Goal: Information Seeking & Learning: Learn about a topic

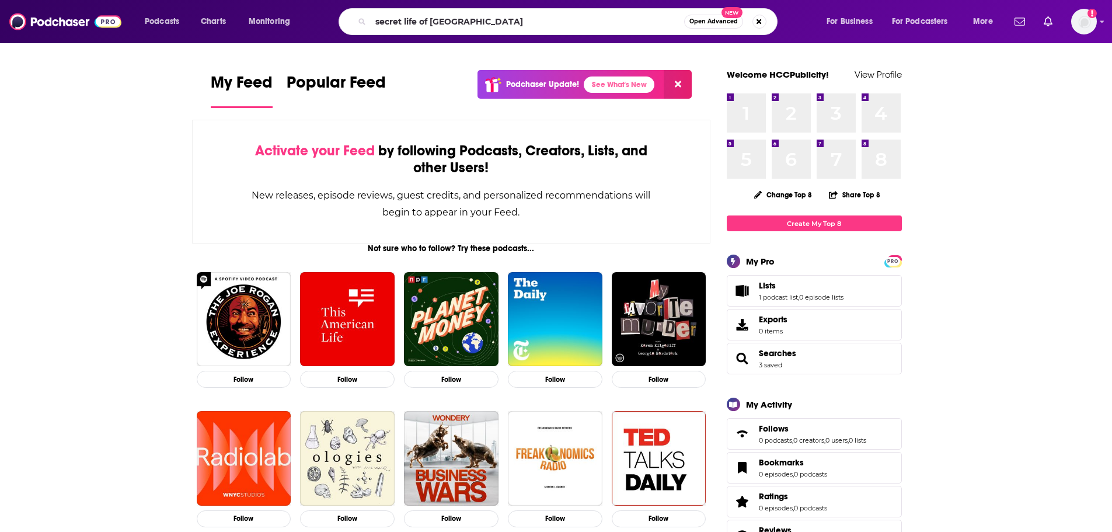
click at [489, 20] on input "secret life of [GEOGRAPHIC_DATA]" at bounding box center [528, 21] width 314 height 19
type input "secret life of [GEOGRAPHIC_DATA]"
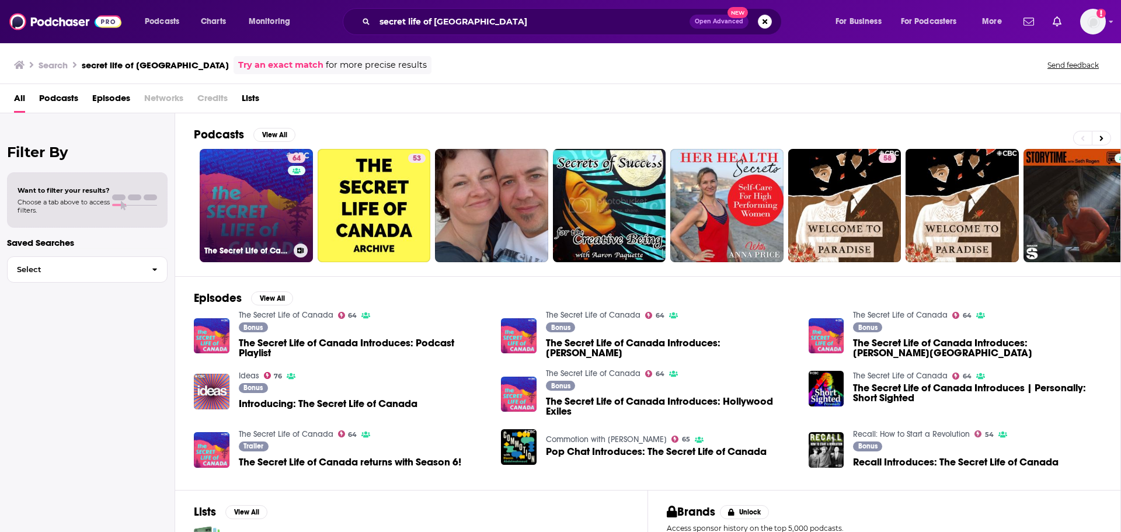
click at [252, 214] on link "64 The Secret Life of Canada" at bounding box center [256, 205] width 113 height 113
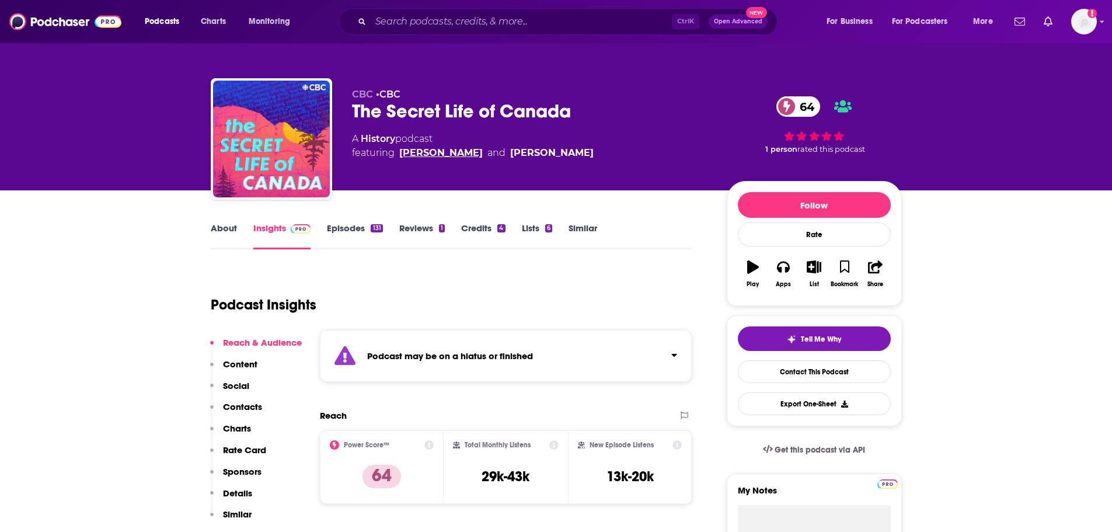
click at [483, 153] on link "[PERSON_NAME]" at bounding box center [440, 153] width 83 height 14
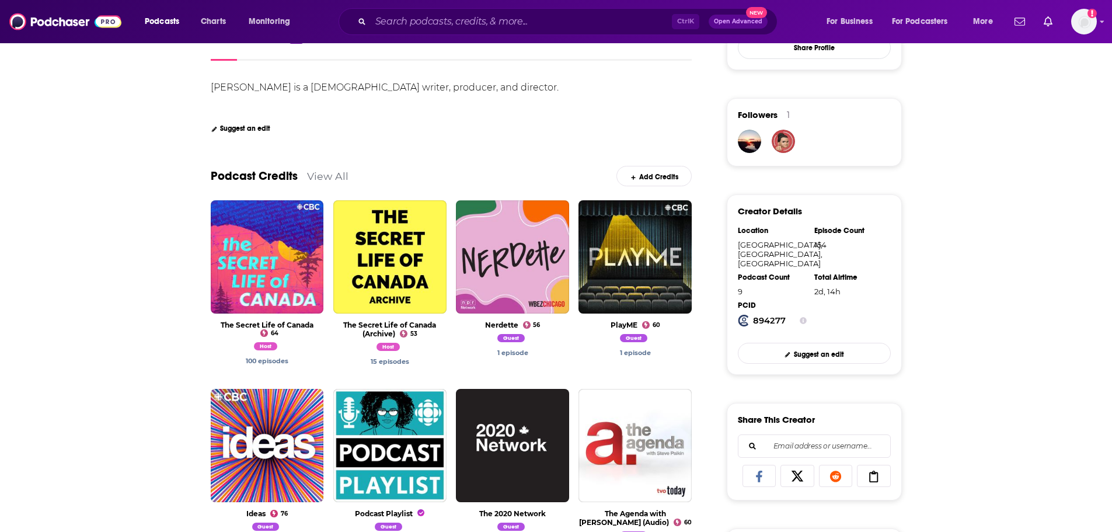
scroll to position [278, 0]
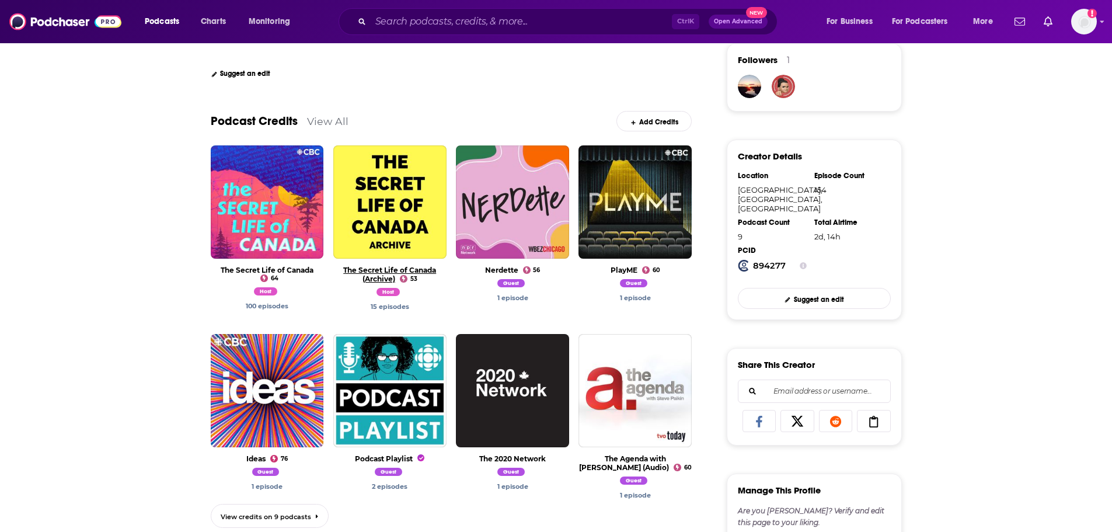
click at [391, 269] on link "The Secret Life of Canada (Archive)" at bounding box center [389, 275] width 93 height 18
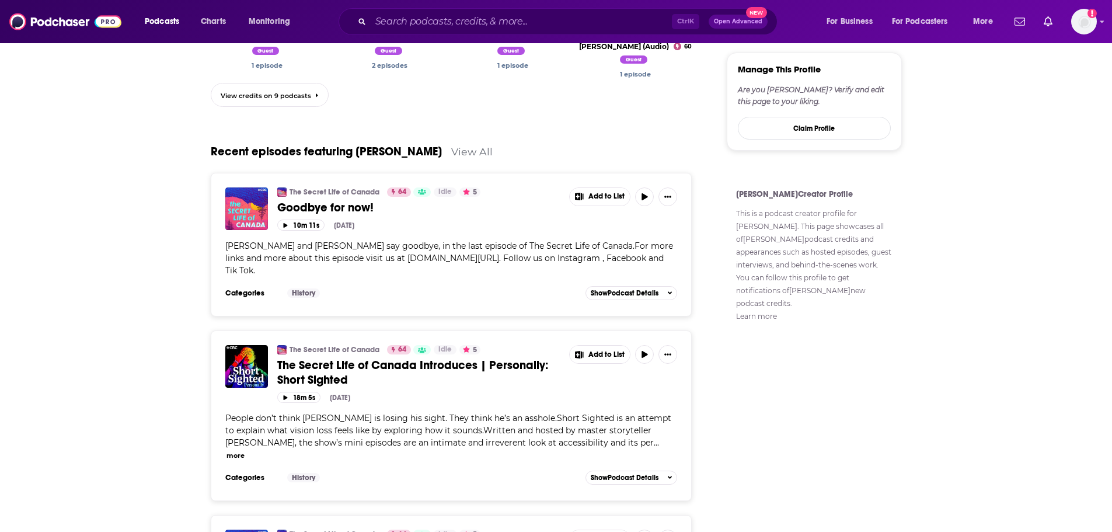
scroll to position [748, 0]
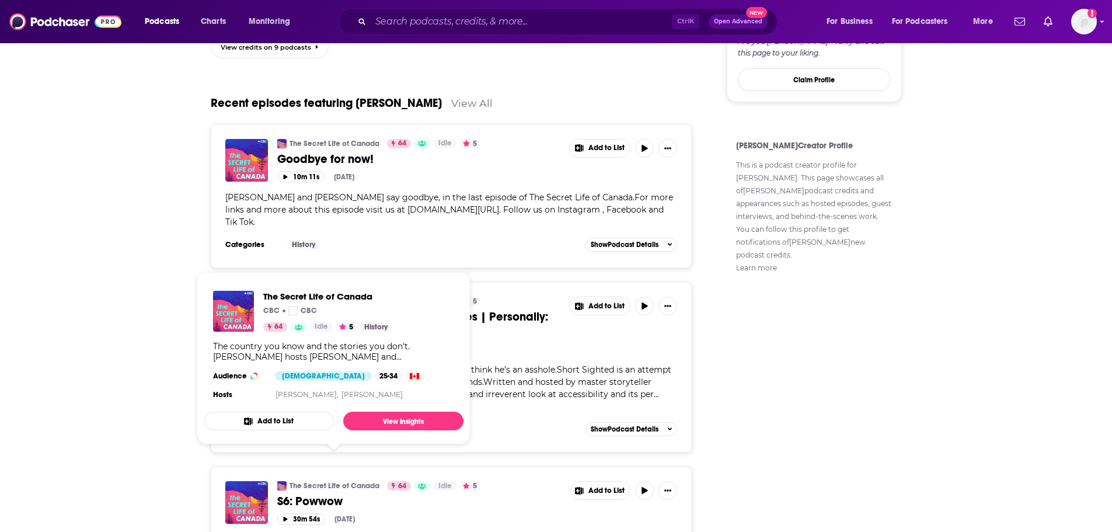
click at [363, 481] on link "The Secret Life of Canada" at bounding box center [335, 485] width 90 height 9
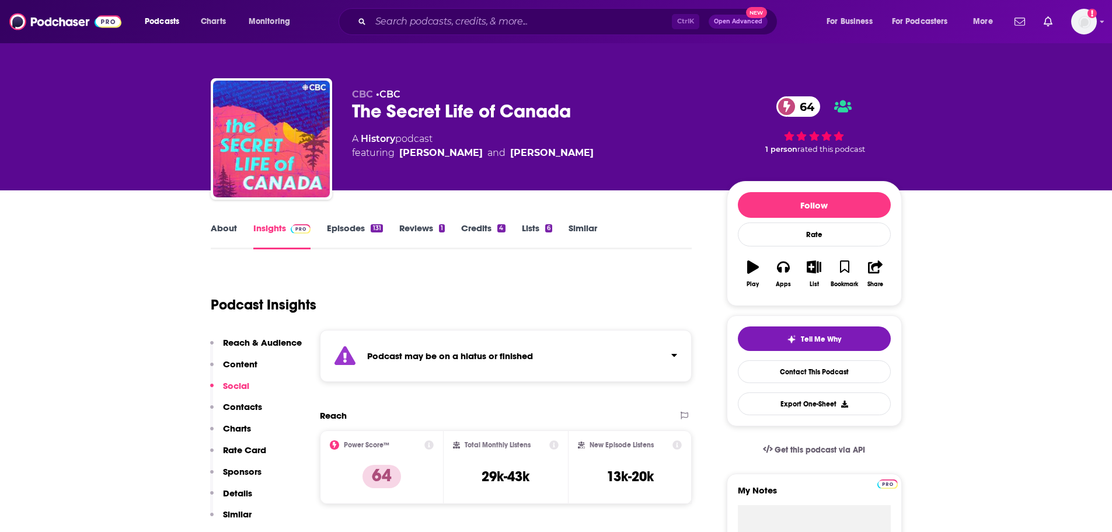
click at [374, 231] on div "131" at bounding box center [377, 228] width 12 height 8
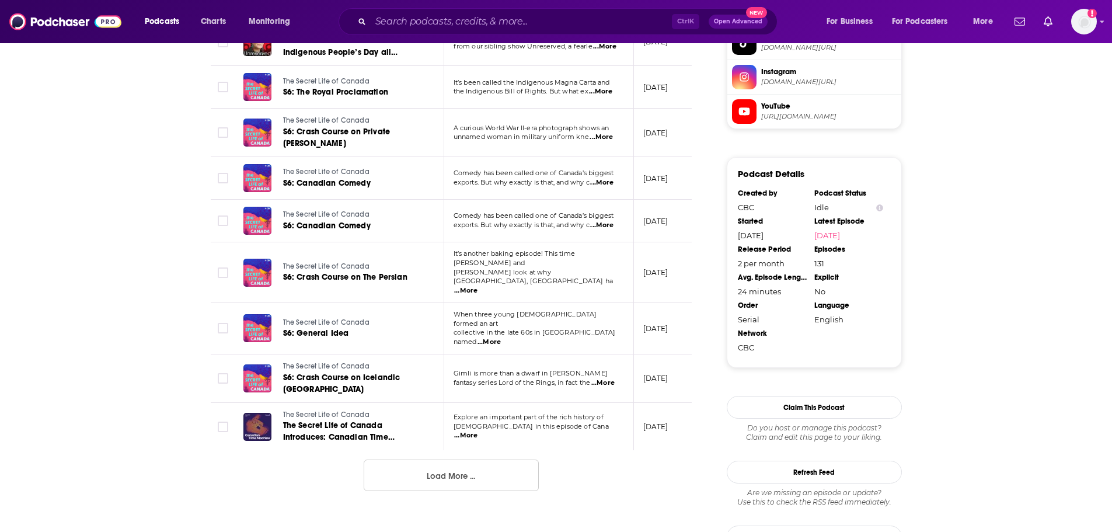
scroll to position [1115, 0]
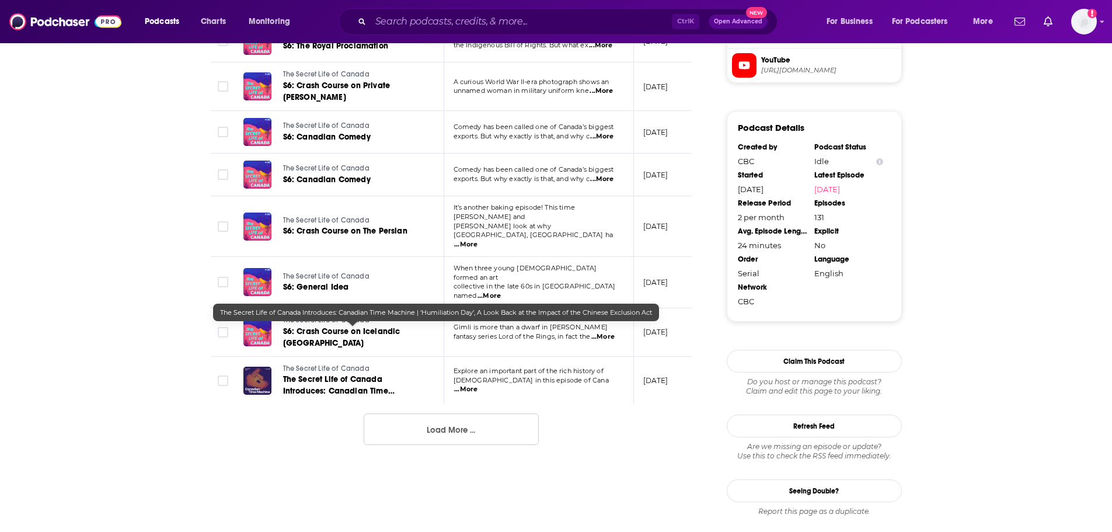
click at [336, 374] on span "The Secret Life of Canada Introduces: Canadian Time Machine | ‘Humiliation Day’…" at bounding box center [353, 402] width 140 height 57
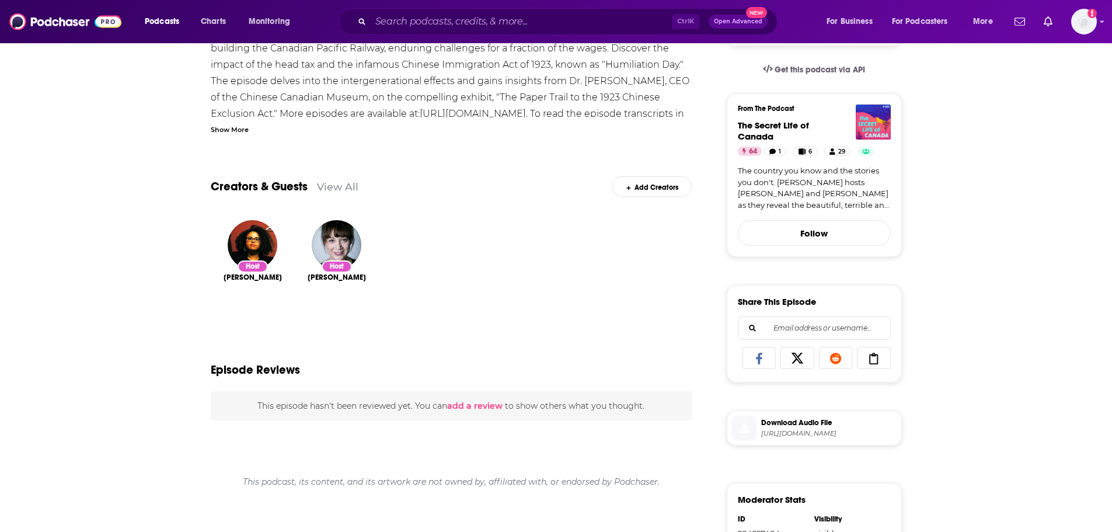
scroll to position [327, 0]
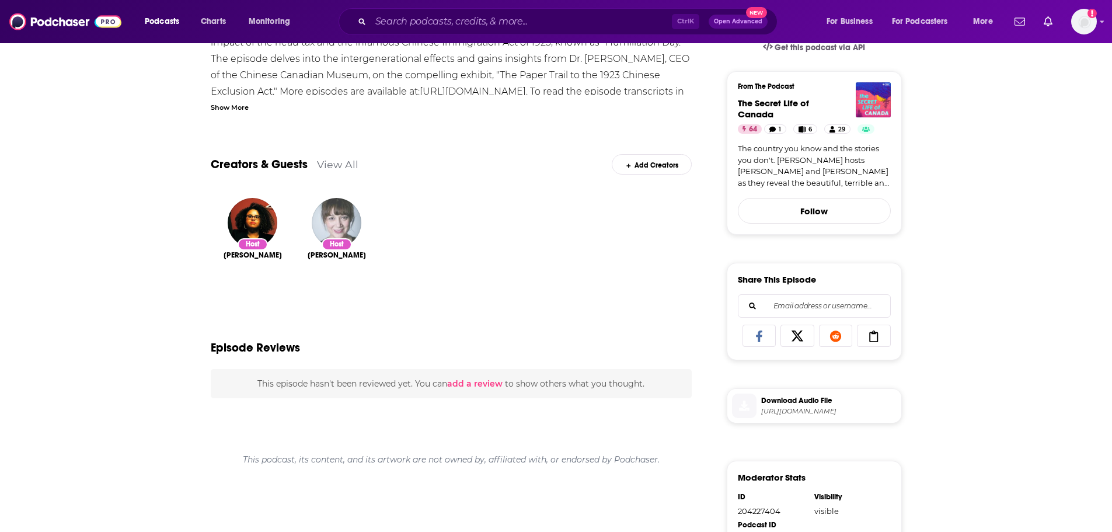
click at [321, 215] on img "Falen Johnson" at bounding box center [337, 223] width 50 height 50
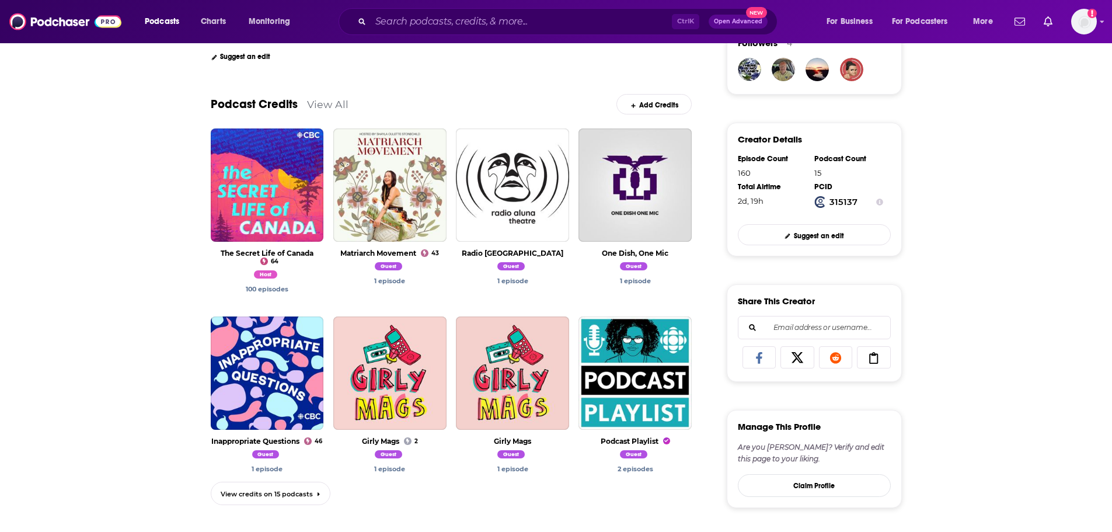
scroll to position [294, 0]
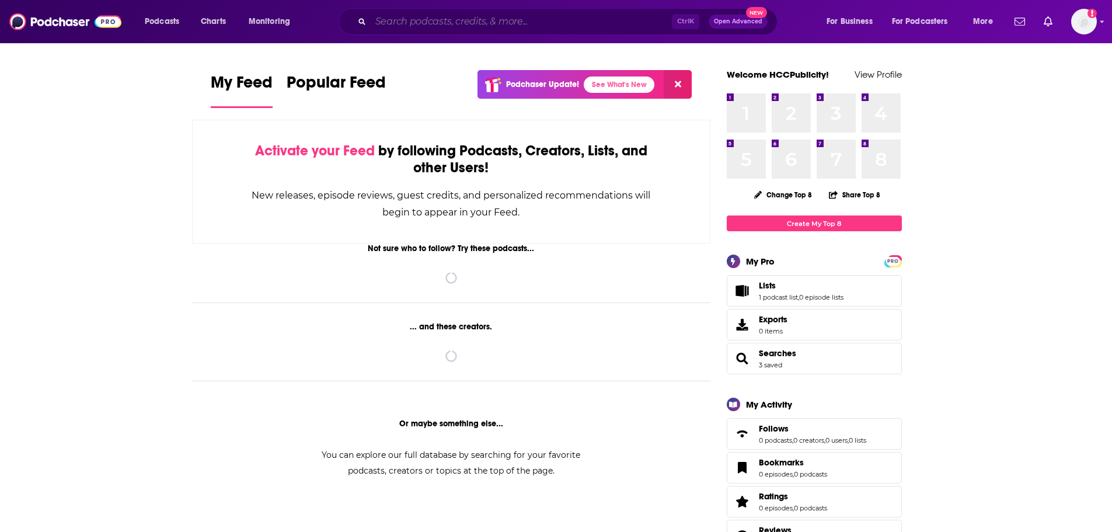
click at [411, 22] on input "Search podcasts, credits, & more..." at bounding box center [521, 21] width 301 height 19
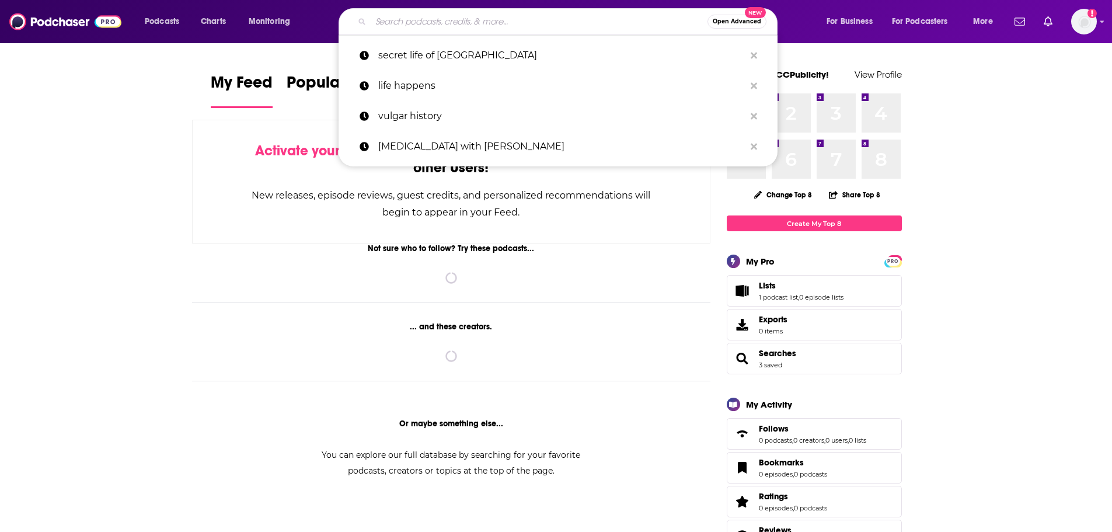
paste input "https://www.cbc.ca/listen/live-radio/1-115-the-doc-project"
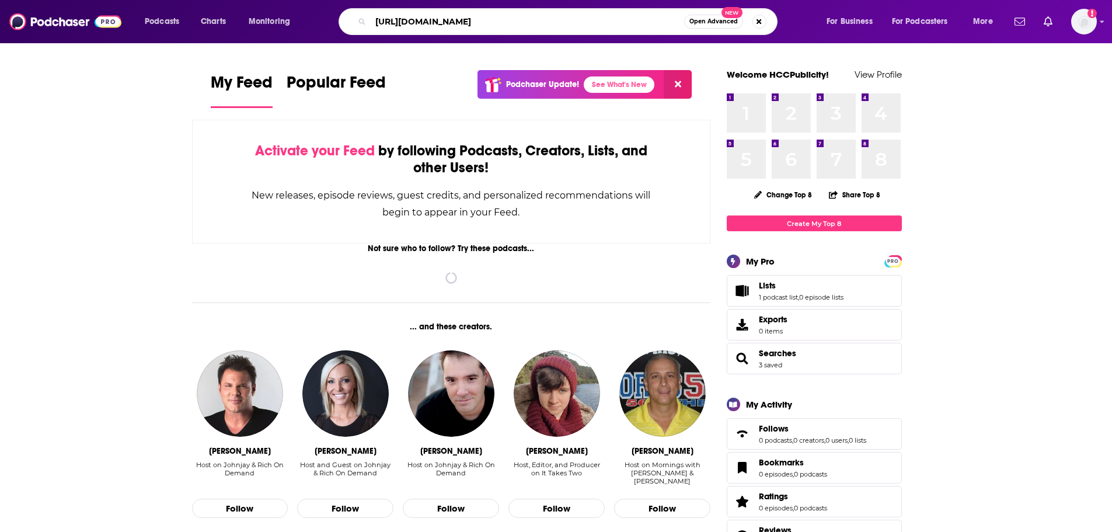
type input "https://www.cbc.ca/listen/live-radio/1-115-the-doc-project"
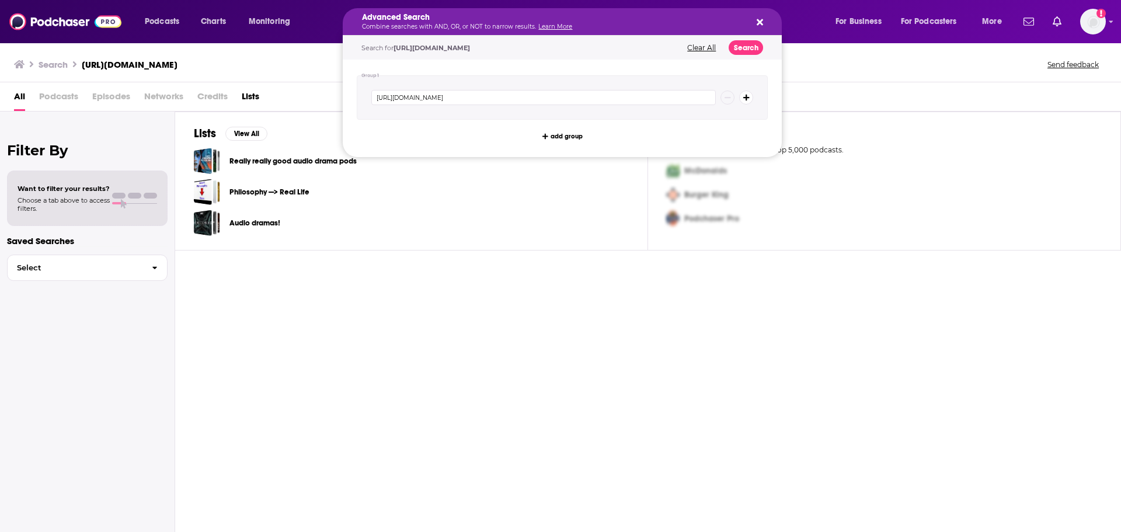
click at [545, 20] on h5 "Advanced Search" at bounding box center [553, 17] width 382 height 8
click at [755, 24] on button "Search podcasts, credits, & more..." at bounding box center [757, 21] width 9 height 9
click at [493, 20] on h5 "Advanced Search" at bounding box center [553, 17] width 382 height 8
click at [556, 98] on input "https://www.cbc.ca/listen/live-radio/1-115-the-doc-project" at bounding box center [543, 97] width 344 height 15
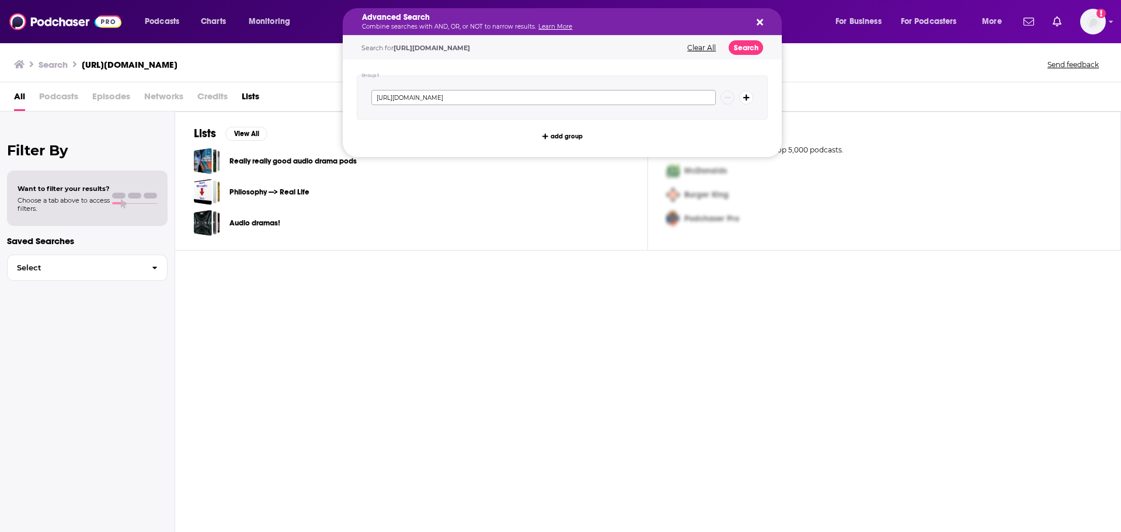
click at [556, 98] on input "https://www.cbc.ca/listen/live-radio/1-115-the-doc-project" at bounding box center [543, 97] width 344 height 15
click at [663, 305] on div "Lists View All Really really good audio drama pods Philosophy ---> Real Life Au…" at bounding box center [648, 322] width 946 height 421
drag, startPoint x: 649, startPoint y: 19, endPoint x: 353, endPoint y: 56, distance: 298.9
click at [353, 56] on div "Search for https://www.cbc.ca/listen/live-radio/1-115-the-doc-project Clear All…" at bounding box center [562, 48] width 439 height 24
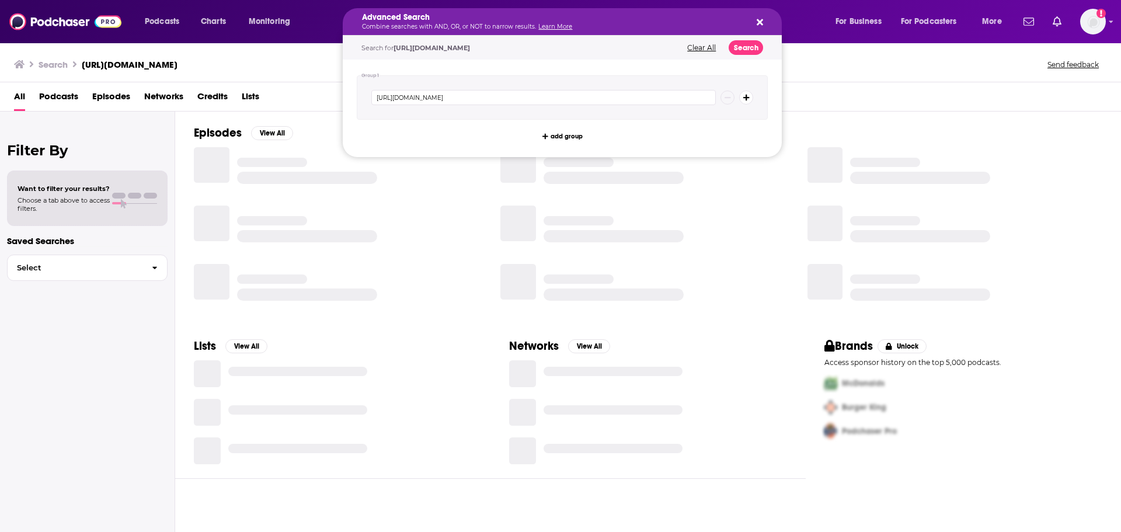
click at [643, 29] on p "Combine searches with AND, OR, or NOT to narrow results. Learn More" at bounding box center [553, 27] width 382 height 6
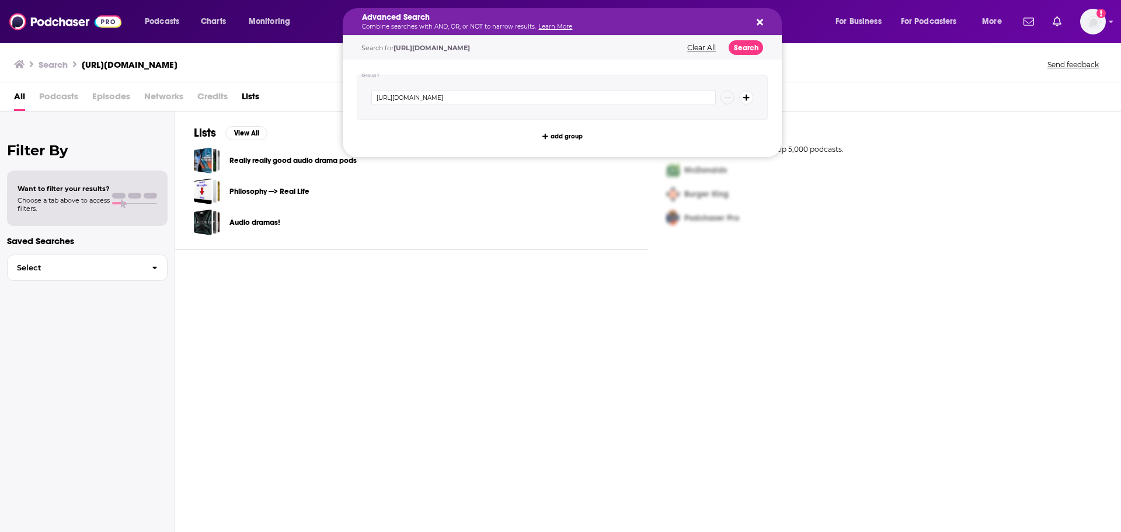
click at [705, 46] on button "Clear All" at bounding box center [702, 48] width 36 height 8
click at [766, 19] on div "Advanced Search Combine searches with AND, OR, or NOT to narrow results. Learn …" at bounding box center [562, 21] width 439 height 27
click at [762, 19] on icon "Search podcasts, credits, & more..." at bounding box center [760, 22] width 6 height 6
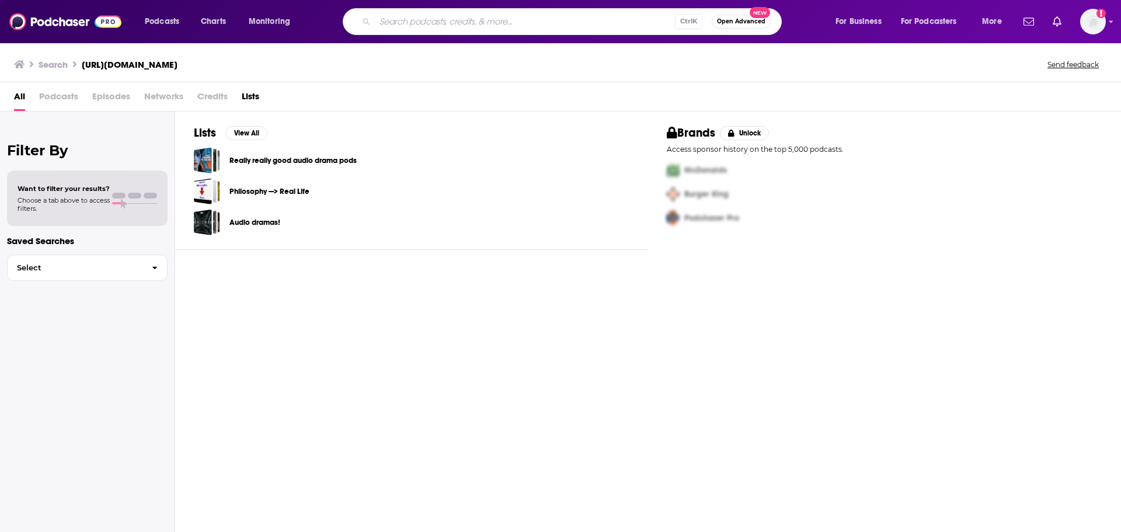
click at [520, 13] on input "Search podcasts, credits, & more..." at bounding box center [525, 21] width 300 height 19
type input "storylines"
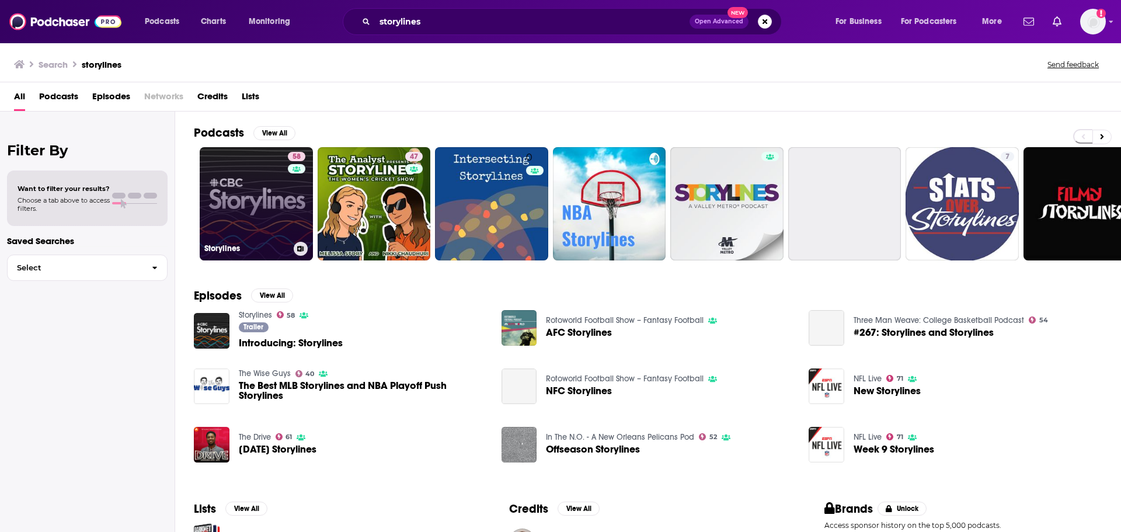
click at [257, 204] on link "58 Storylines" at bounding box center [256, 203] width 113 height 113
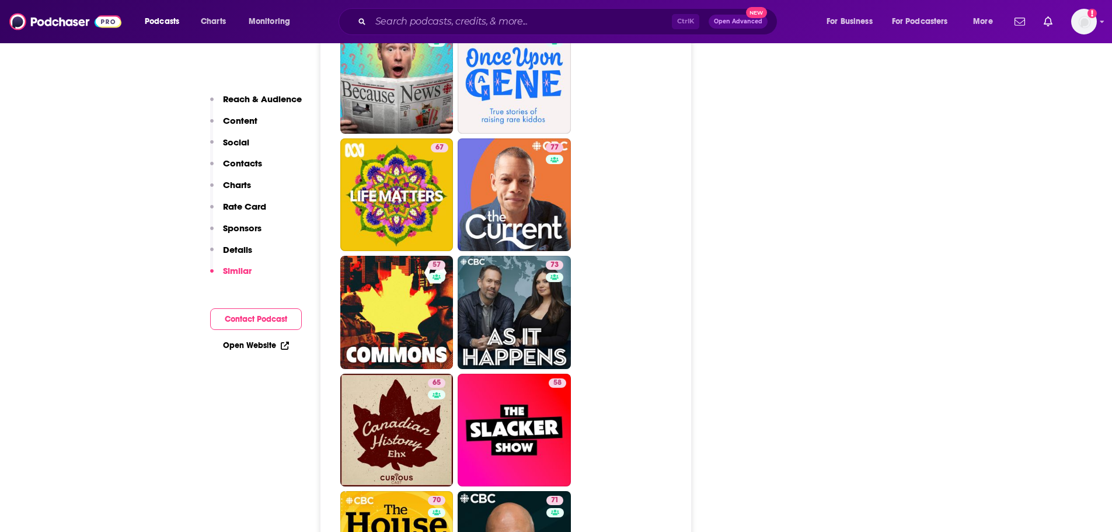
scroll to position [3319, 0]
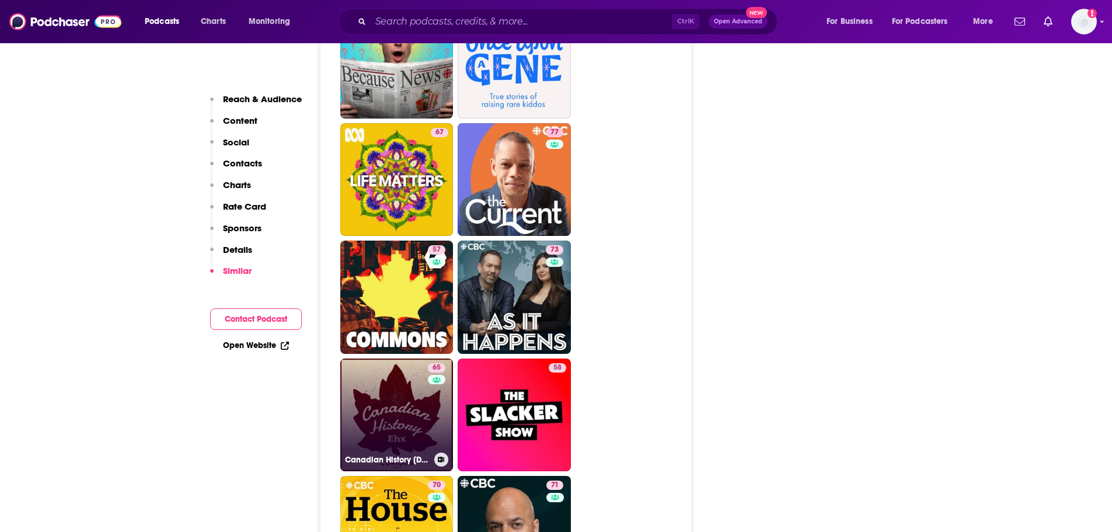
click at [422, 358] on link "65 Canadian History [DEMOGRAPHIC_DATA]" at bounding box center [396, 414] width 113 height 113
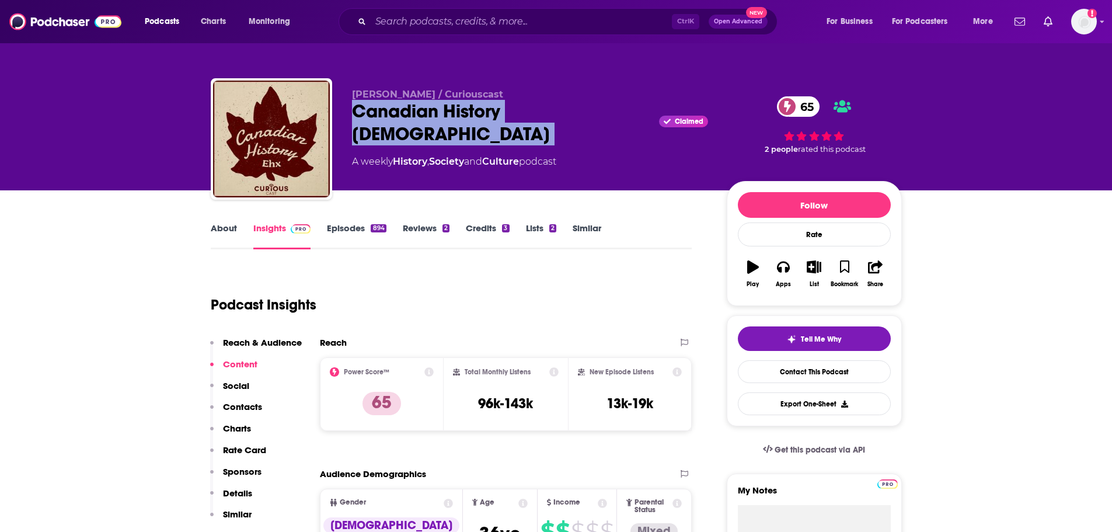
drag, startPoint x: 541, startPoint y: 112, endPoint x: 356, endPoint y: 114, distance: 185.7
click at [356, 114] on div "Canadian History Ehx Claimed 65" at bounding box center [530, 123] width 356 height 46
type input "https://www.podchaser.com/podcasts/storylines-106395"
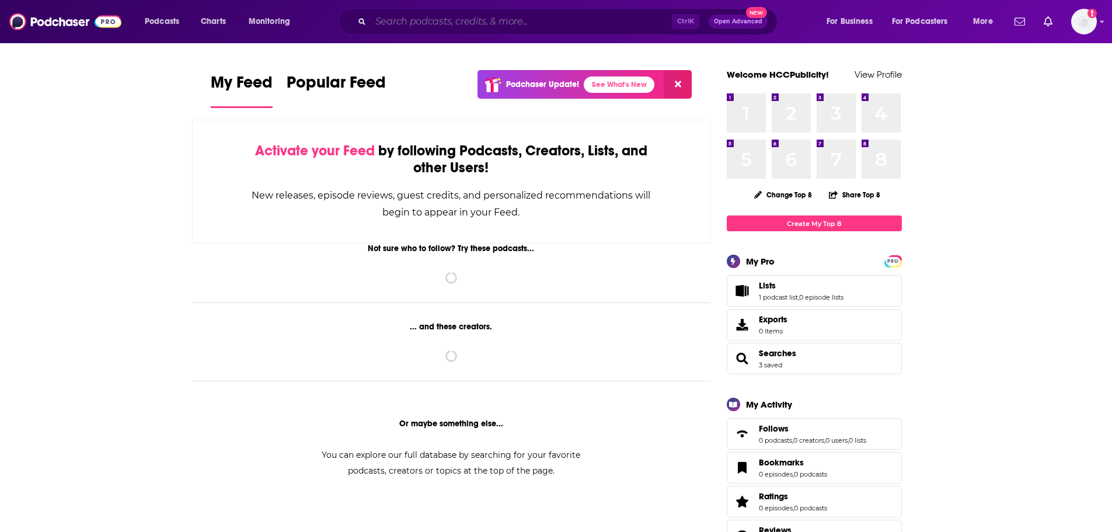
click at [411, 16] on input "Search podcasts, credits, & more..." at bounding box center [521, 21] width 301 height 19
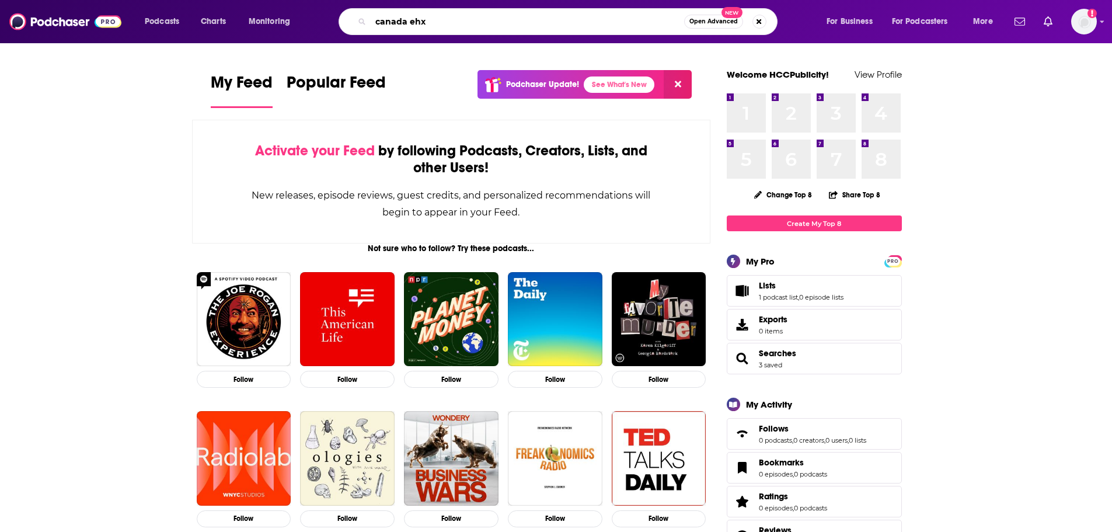
type input "canada ehx"
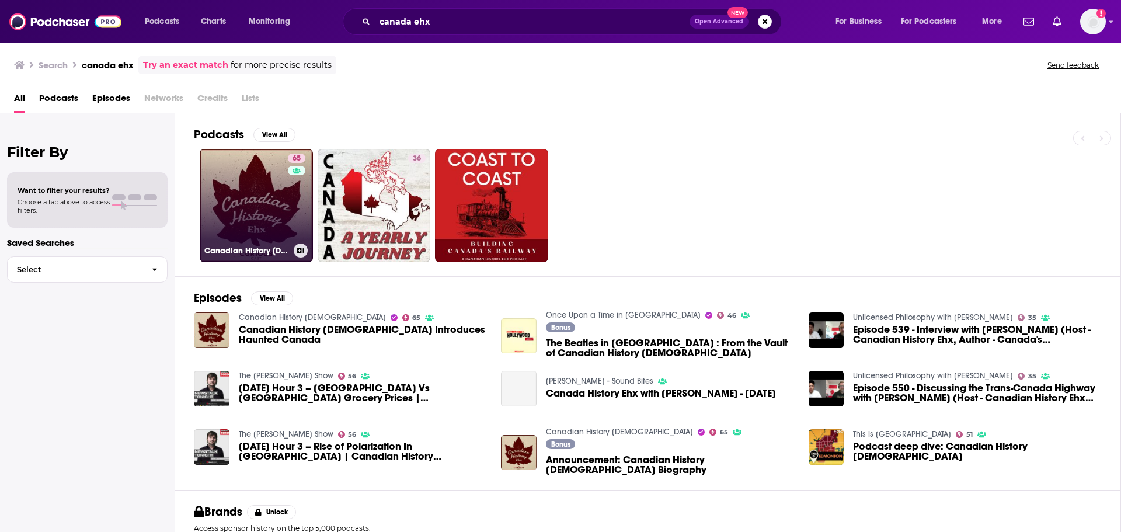
click at [245, 187] on link "65 Canadian History [DEMOGRAPHIC_DATA]" at bounding box center [256, 205] width 113 height 113
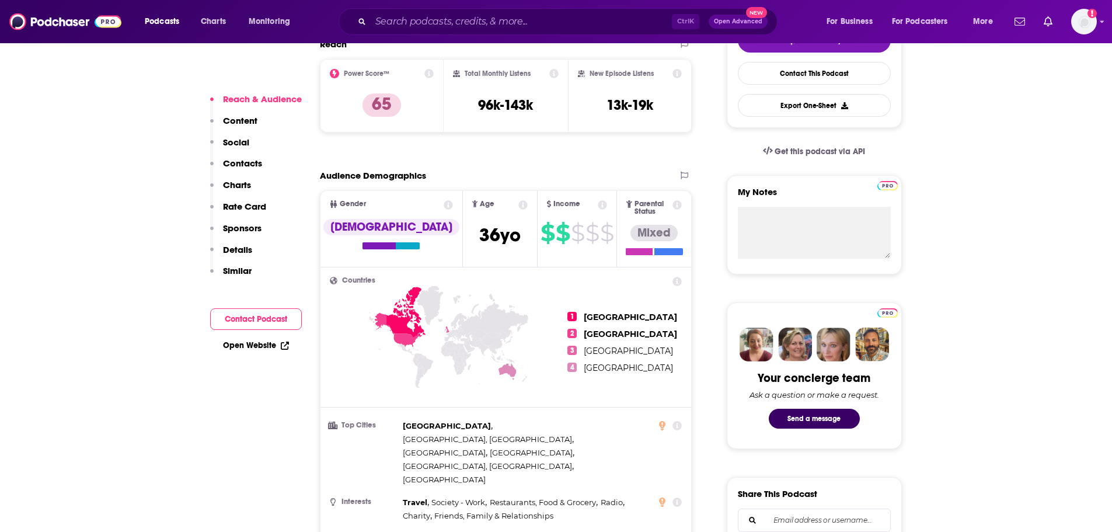
scroll to position [232, 0]
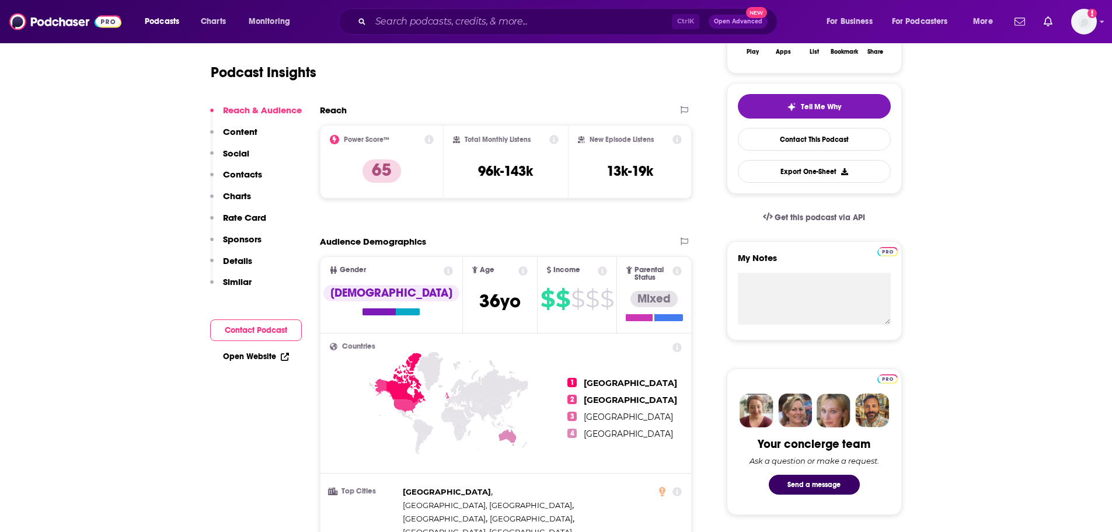
scroll to position [0, 0]
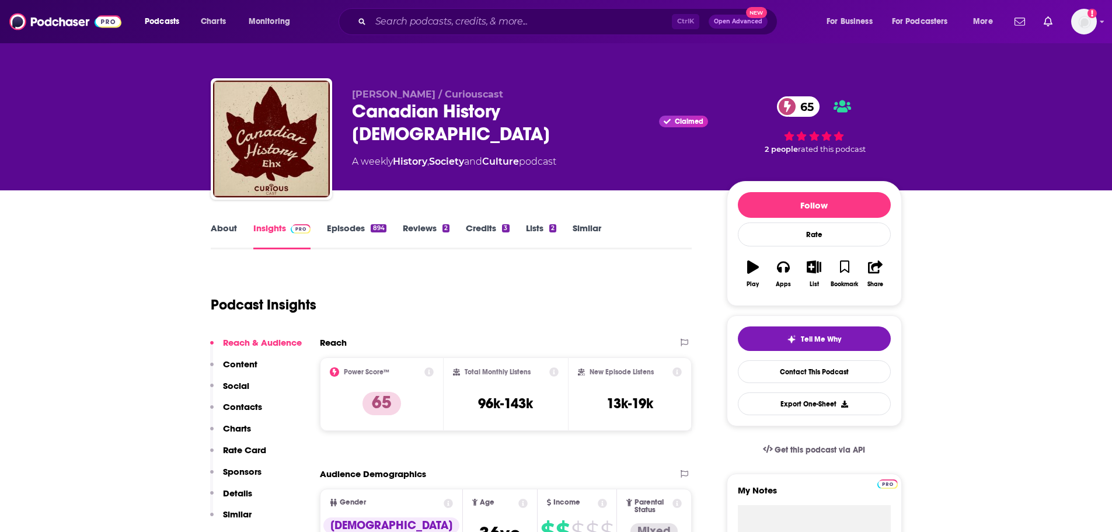
click at [356, 225] on link "Episodes 894" at bounding box center [356, 235] width 59 height 27
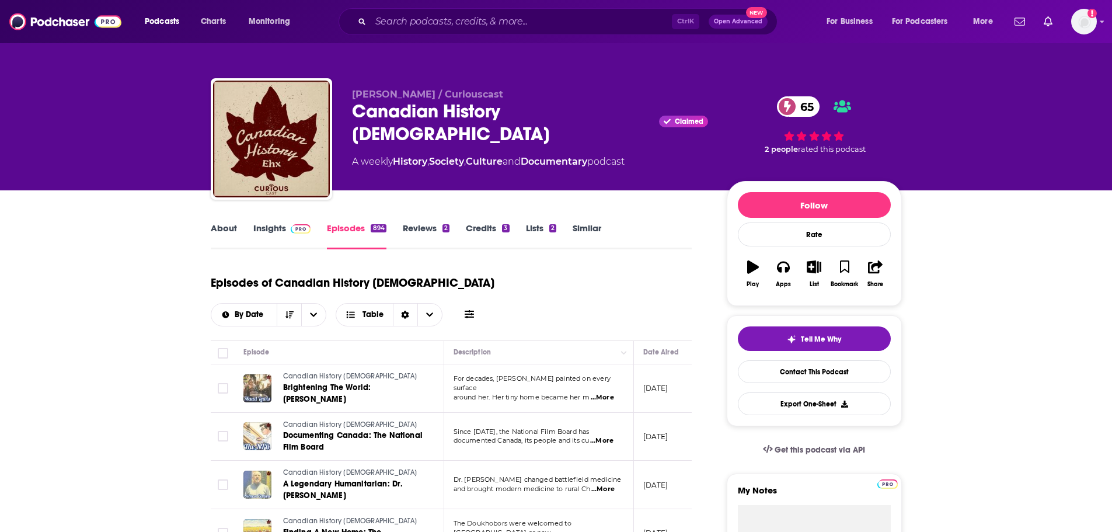
scroll to position [238, 0]
